Goal: Check status

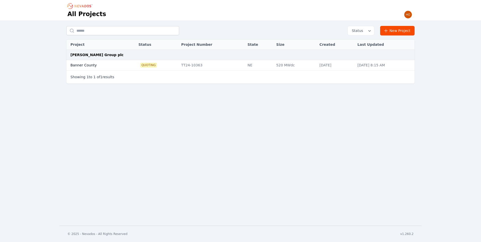
click at [256, 101] on div "All Projects Status New Project Project Status Project Number State Size Create…" at bounding box center [240, 113] width 481 height 226
click at [364, 34] on button "Status" at bounding box center [361, 30] width 26 height 9
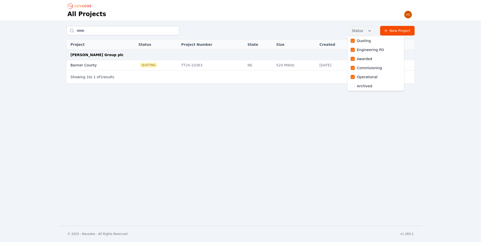
click at [443, 69] on div "Status Quoting Engineering PO Awarded Commisioning Operational Archived New Pro…" at bounding box center [240, 59] width 481 height 77
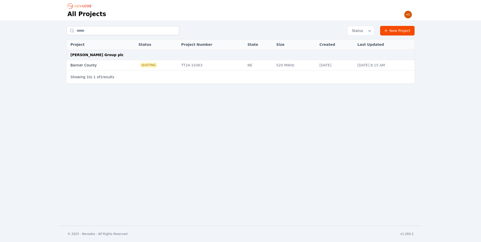
click at [434, 108] on div "All Projects Status New Project Project Status Project Number State Size Create…" at bounding box center [240, 113] width 481 height 226
click at [435, 94] on div "Status New Project Project Status Project Number State Size Created Last Update…" at bounding box center [240, 59] width 481 height 77
